Goal: Task Accomplishment & Management: Manage account settings

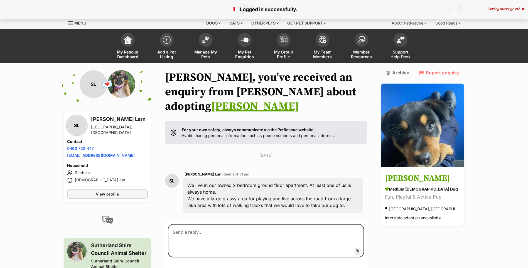
scroll to position [28, 0]
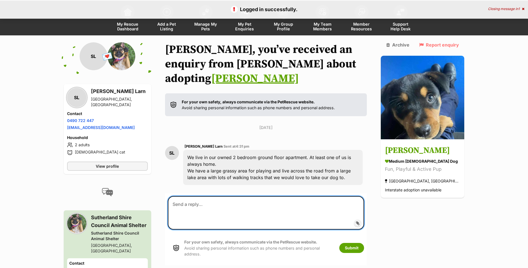
click at [211, 196] on textarea at bounding box center [266, 212] width 197 height 33
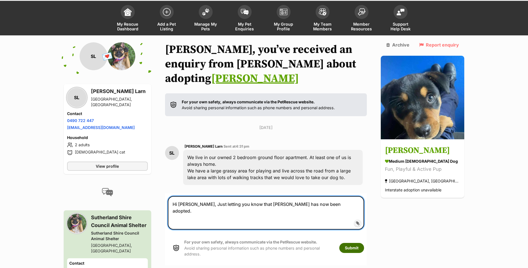
type textarea "Hi [PERSON_NAME], Just letting you know that [PERSON_NAME] has now been adopted."
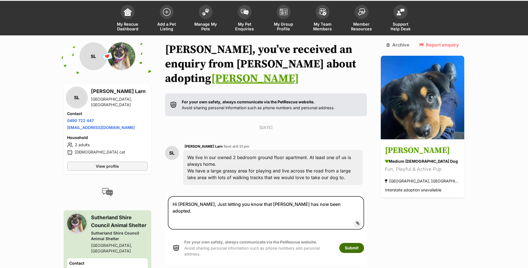
click at [362, 243] on button "Submit" at bounding box center [352, 248] width 25 height 10
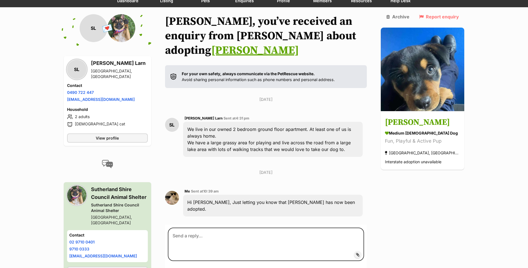
scroll to position [106, 0]
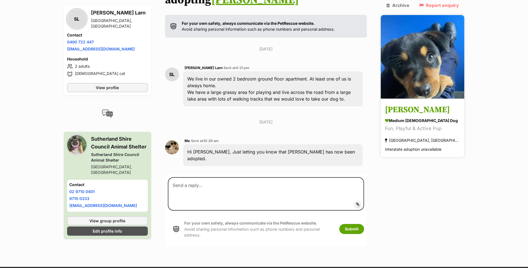
click at [420, 104] on h3 "Maggie" at bounding box center [422, 110] width 75 height 13
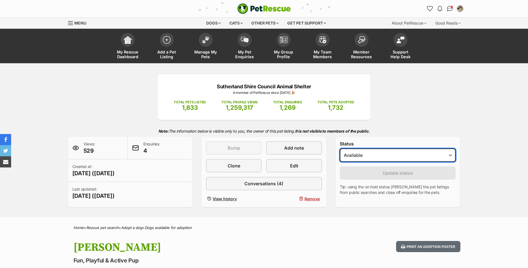
click at [372, 153] on select "Draft - not available as listing has enquires Available On hold Adopted" at bounding box center [398, 154] width 116 height 13
select select "rehomed"
click at [340, 148] on select "Draft - not available as listing has enquires Available On hold Adopted" at bounding box center [398, 154] width 116 height 13
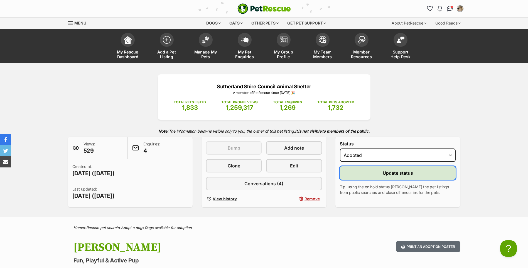
click at [377, 175] on button "Update status" at bounding box center [398, 172] width 116 height 13
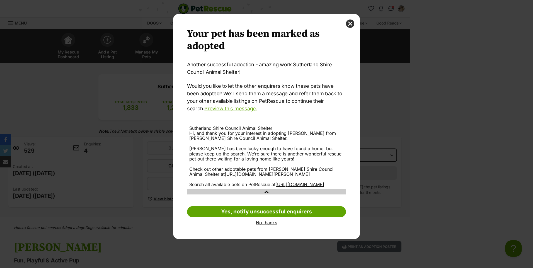
click at [272, 225] on link "No thanks" at bounding box center [266, 222] width 159 height 5
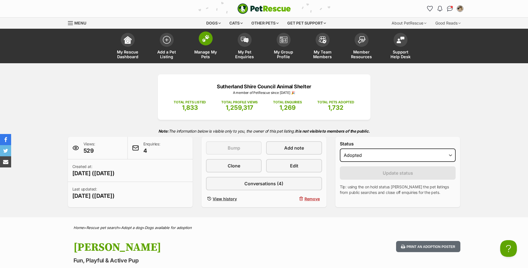
click at [203, 43] on span at bounding box center [206, 38] width 14 height 14
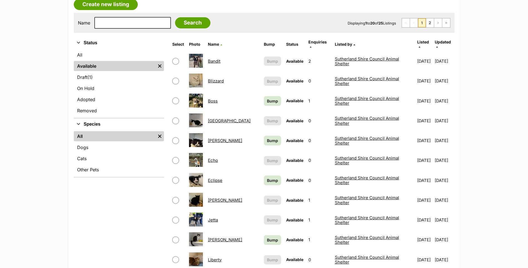
scroll to position [111, 0]
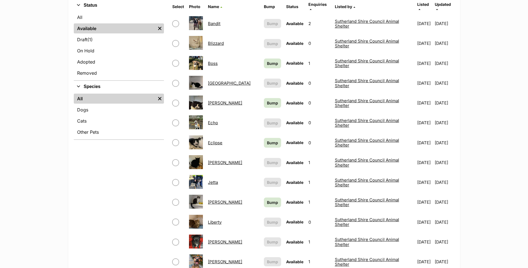
scroll to position [167, 0]
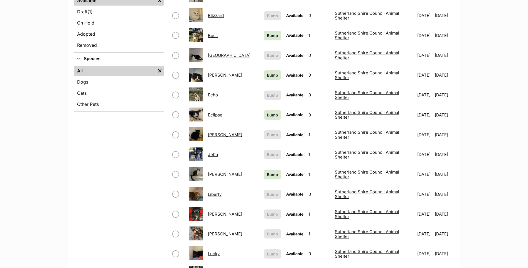
click at [212, 211] on link "Lisa" at bounding box center [225, 213] width 34 height 5
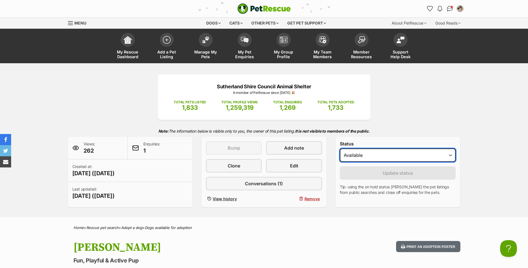
click at [379, 155] on select "Draft - not available as listing has enquires Available On hold Adopted" at bounding box center [398, 154] width 116 height 13
select select "rehomed"
click at [340, 148] on select "Draft - not available as listing has enquires Available On hold Adopted" at bounding box center [398, 154] width 116 height 13
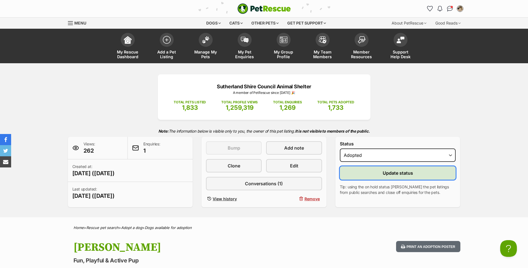
click at [376, 175] on button "Update status" at bounding box center [398, 172] width 116 height 13
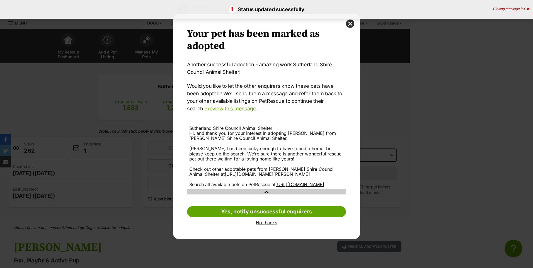
click at [265, 225] on link "No thanks" at bounding box center [266, 222] width 159 height 5
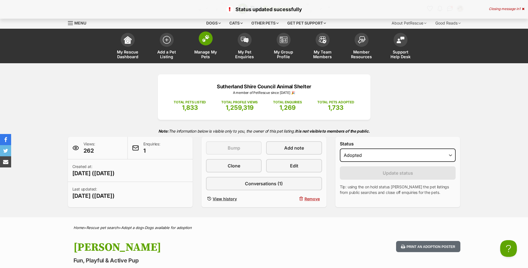
click at [209, 41] on img at bounding box center [206, 38] width 8 height 7
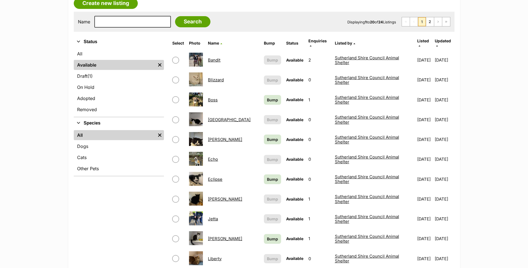
scroll to position [111, 0]
